Goal: Task Accomplishment & Management: Complete application form

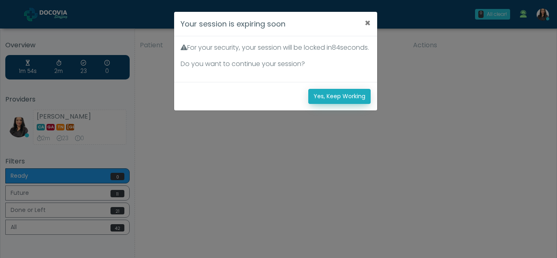
click at [331, 104] on button "Yes, Keep Working" at bounding box center [339, 96] width 62 height 15
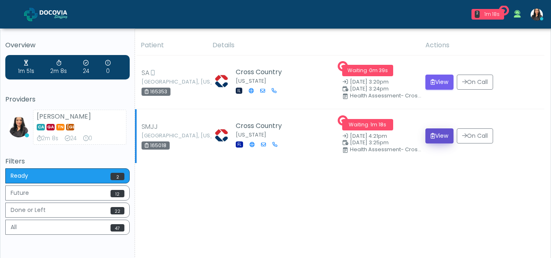
click at [433, 137] on button "View" at bounding box center [439, 135] width 28 height 15
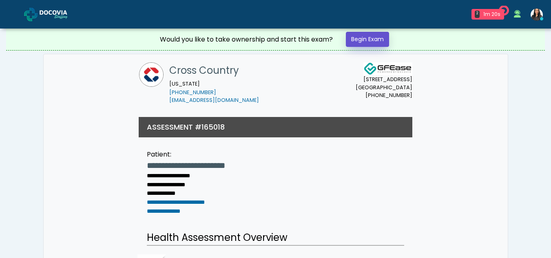
click at [359, 41] on link "Begin Exam" at bounding box center [367, 39] width 43 height 15
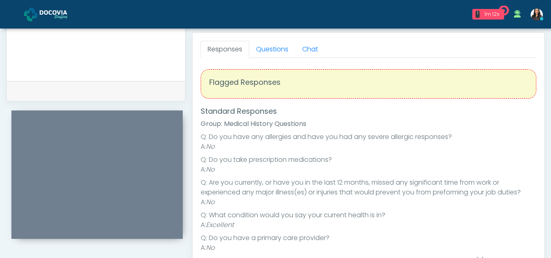
scroll to position [351, 0]
click at [270, 57] on link "Questions" at bounding box center [272, 50] width 46 height 17
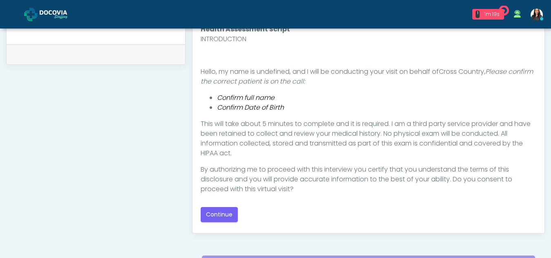
scroll to position [395, 0]
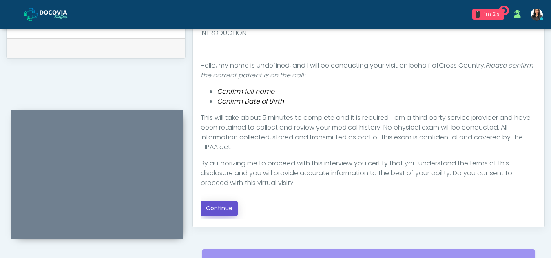
click at [225, 208] on button "Continue" at bounding box center [219, 208] width 37 height 15
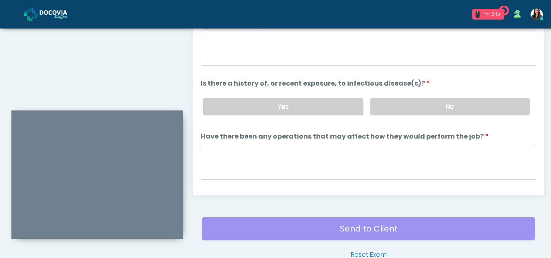
scroll to position [372, 0]
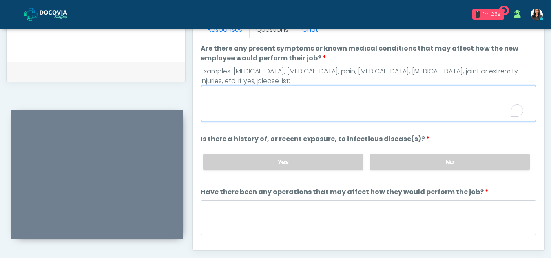
click at [230, 106] on textarea "Are there any present symptoms or known medical conditions that may affect how …" at bounding box center [369, 103] width 336 height 35
type textarea "**"
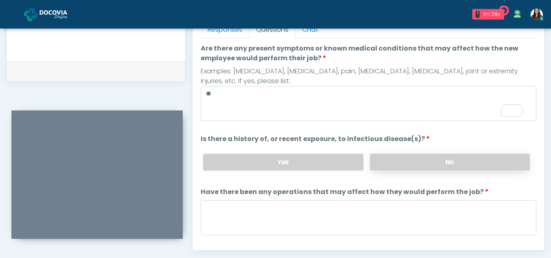
click at [427, 164] on label "No" at bounding box center [450, 162] width 160 height 17
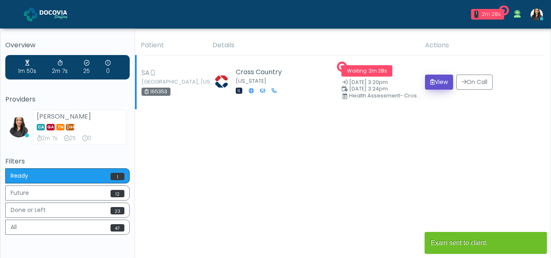
click at [436, 81] on button "View" at bounding box center [439, 82] width 28 height 15
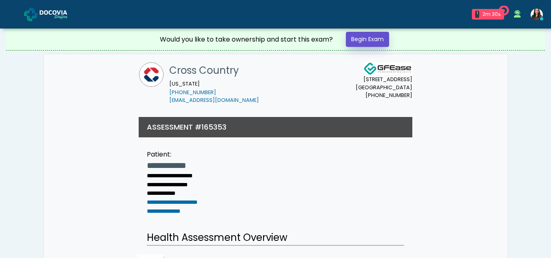
click at [360, 39] on link "Begin Exam" at bounding box center [367, 39] width 43 height 15
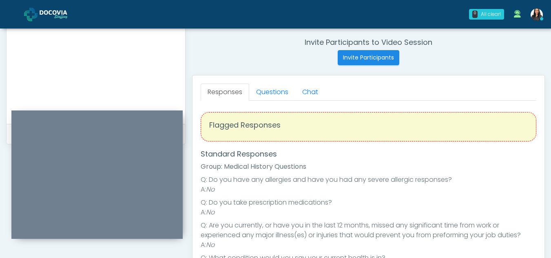
scroll to position [311, 0]
click at [279, 92] on link "Questions" at bounding box center [272, 90] width 46 height 17
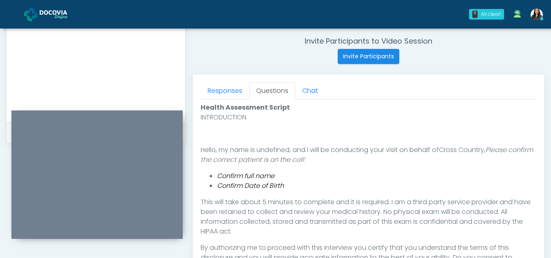
scroll to position [432, 0]
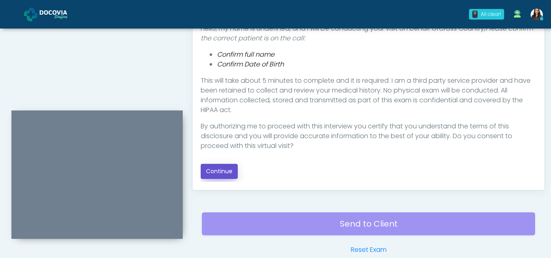
click at [220, 172] on button "Continue" at bounding box center [219, 171] width 37 height 15
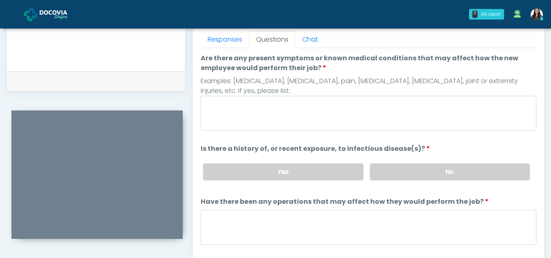
scroll to position [357, 0]
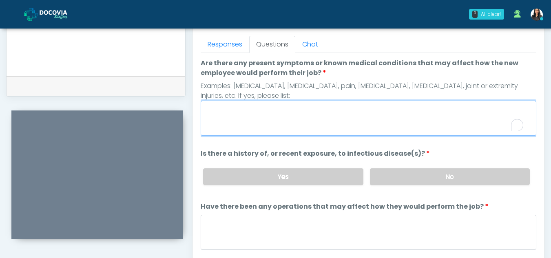
click at [281, 113] on textarea "Are there any present symptoms or known medical conditions that may affect how …" at bounding box center [369, 118] width 336 height 35
type textarea "**"
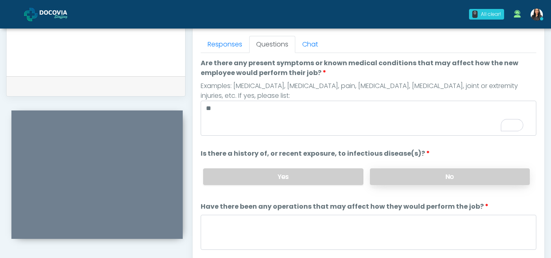
click at [457, 173] on label "No" at bounding box center [450, 176] width 160 height 17
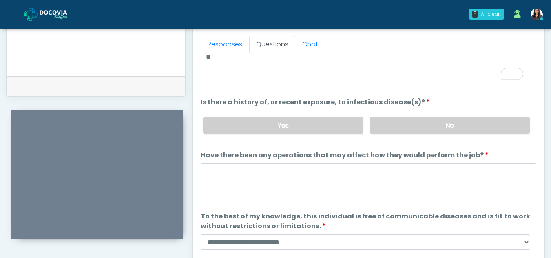
scroll to position [70, 0]
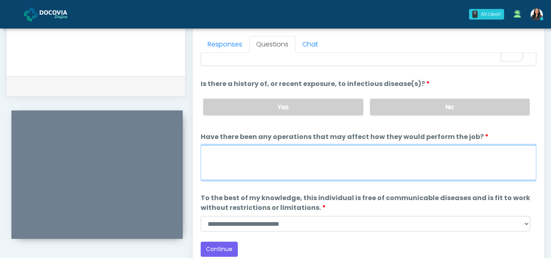
click at [244, 164] on textarea "Have there been any operations that may affect how they would perform the job?" at bounding box center [369, 162] width 336 height 35
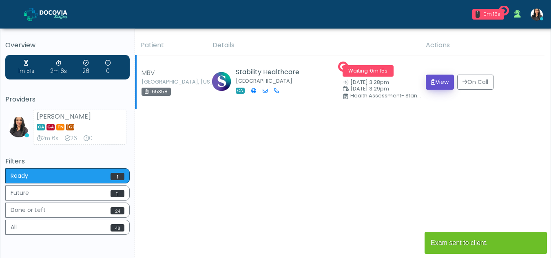
click at [441, 78] on button "View" at bounding box center [440, 82] width 28 height 15
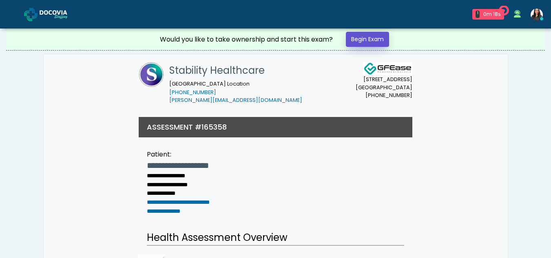
click at [361, 38] on link "Begin Exam" at bounding box center [367, 39] width 43 height 15
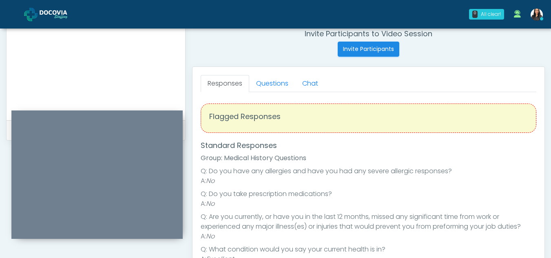
scroll to position [314, 0]
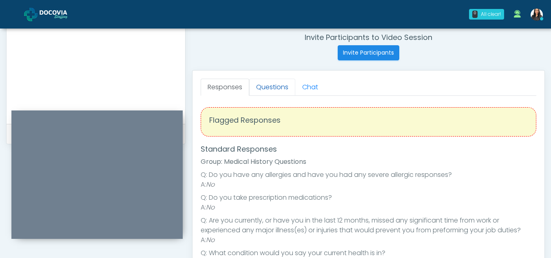
click at [273, 83] on link "Questions" at bounding box center [272, 87] width 46 height 17
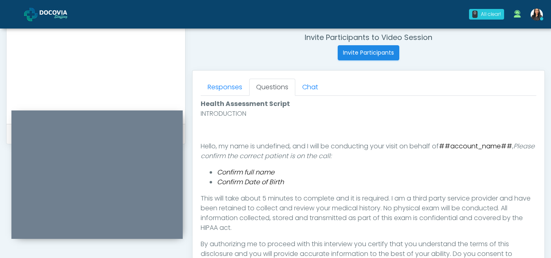
scroll to position [377, 0]
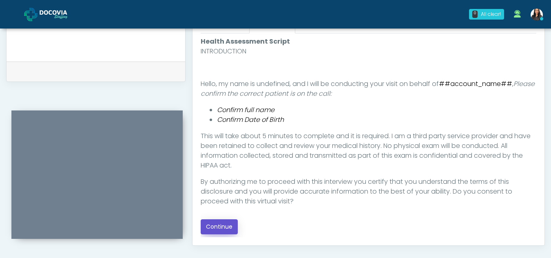
click at [220, 226] on button "Continue" at bounding box center [219, 226] width 37 height 15
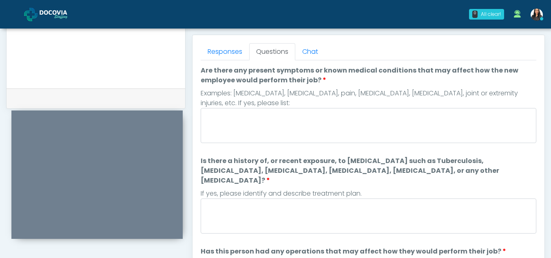
scroll to position [337, 0]
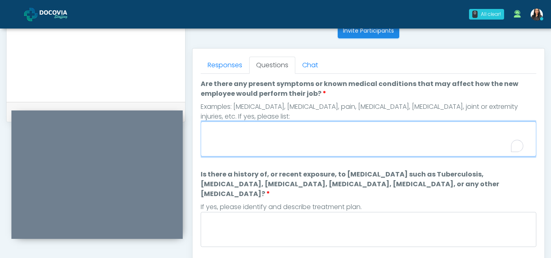
click at [261, 131] on textarea "Are there any present symptoms or known medical conditions that may affect how …" at bounding box center [369, 139] width 336 height 35
type textarea "**"
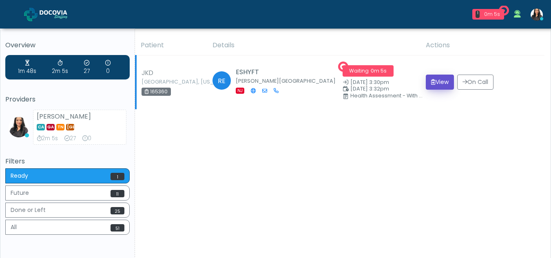
click at [439, 83] on button "View" at bounding box center [440, 82] width 28 height 15
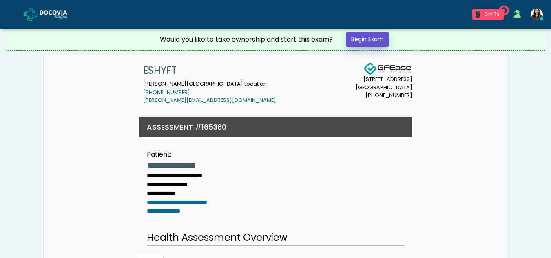
click at [370, 39] on link "Begin Exam" at bounding box center [367, 39] width 43 height 15
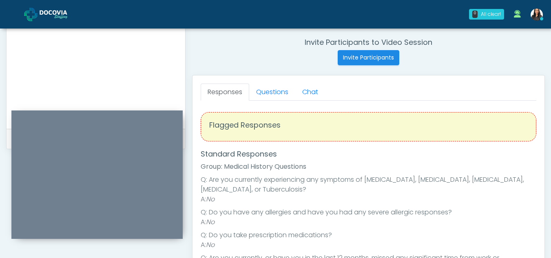
scroll to position [299, 0]
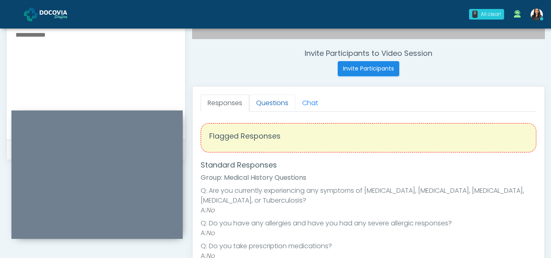
click at [276, 104] on link "Questions" at bounding box center [272, 103] width 46 height 17
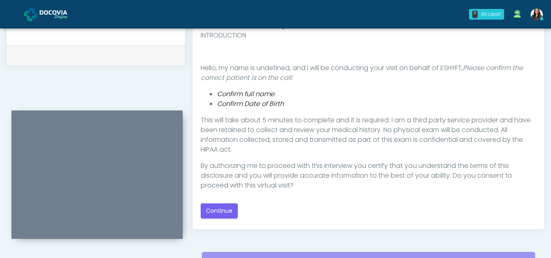
scroll to position [395, 0]
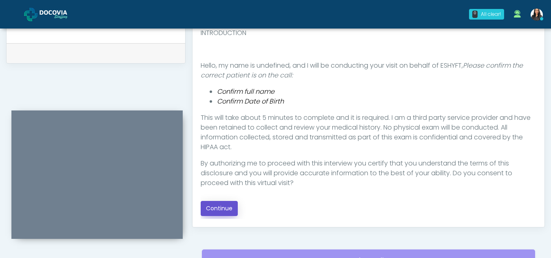
click at [213, 207] on button "Continue" at bounding box center [219, 208] width 37 height 15
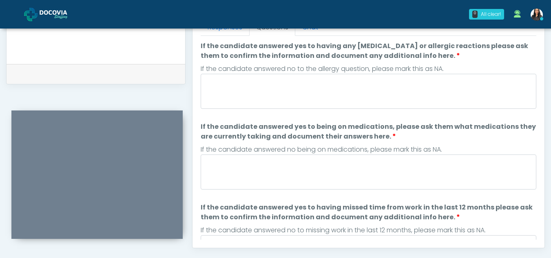
scroll to position [373, 0]
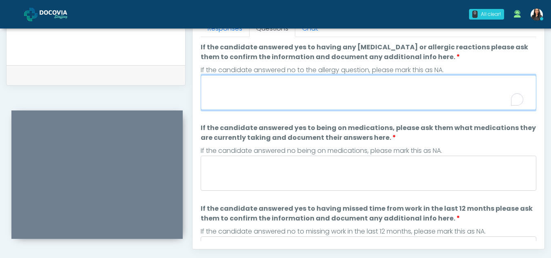
click at [284, 98] on textarea "If the candidate answered yes to having any [MEDICAL_DATA] or allergic reaction…" at bounding box center [369, 92] width 336 height 35
type textarea "*"
type textarea "**"
